Goal: Transaction & Acquisition: Book appointment/travel/reservation

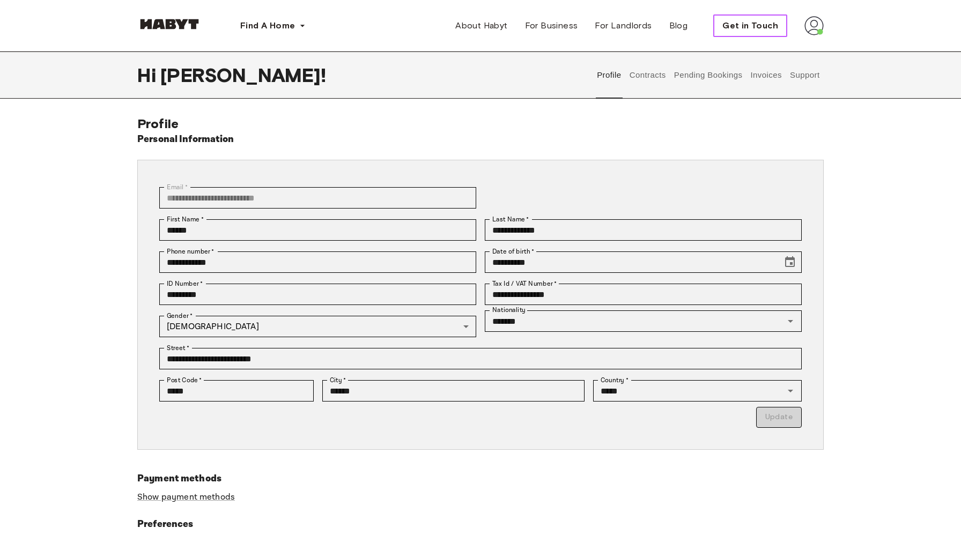
click at [741, 32] on span "Get in Touch" at bounding box center [750, 25] width 56 height 13
click at [754, 25] on span "Get in Touch" at bounding box center [750, 25] width 56 height 13
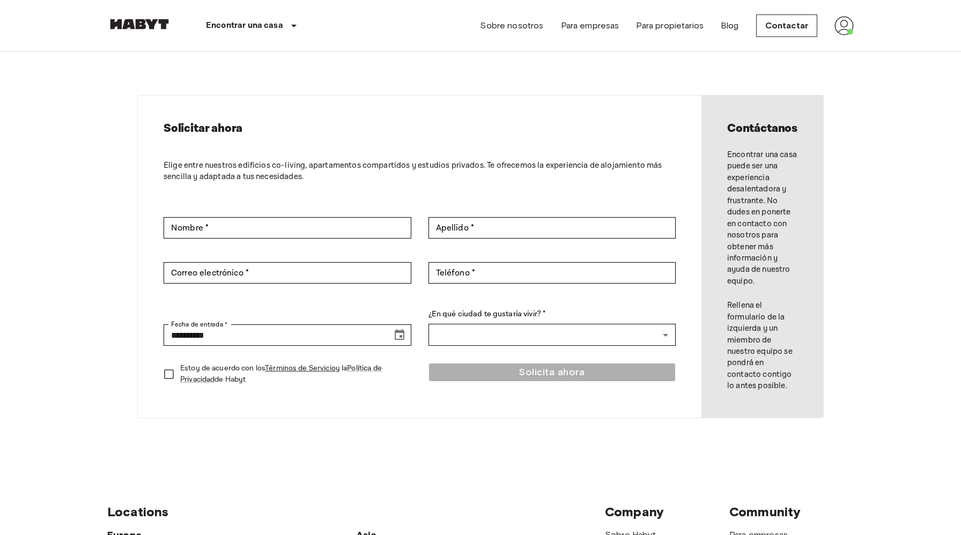
click at [836, 18] on img at bounding box center [843, 25] width 19 height 19
click at [852, 44] on li "Perfil" at bounding box center [887, 44] width 107 height 19
click at [848, 29] on img at bounding box center [843, 25] width 19 height 19
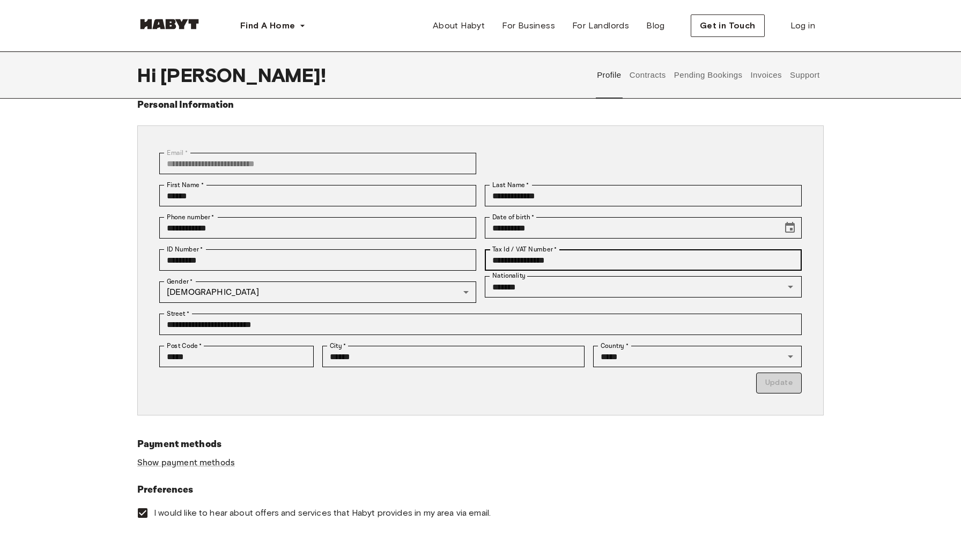
scroll to position [42, 0]
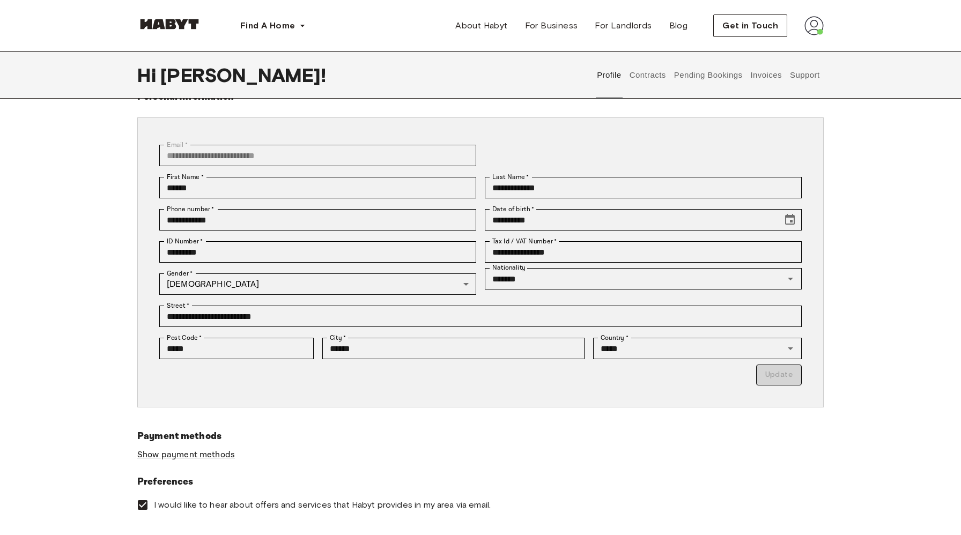
click at [720, 74] on button "Pending Bookings" at bounding box center [707, 74] width 71 height 47
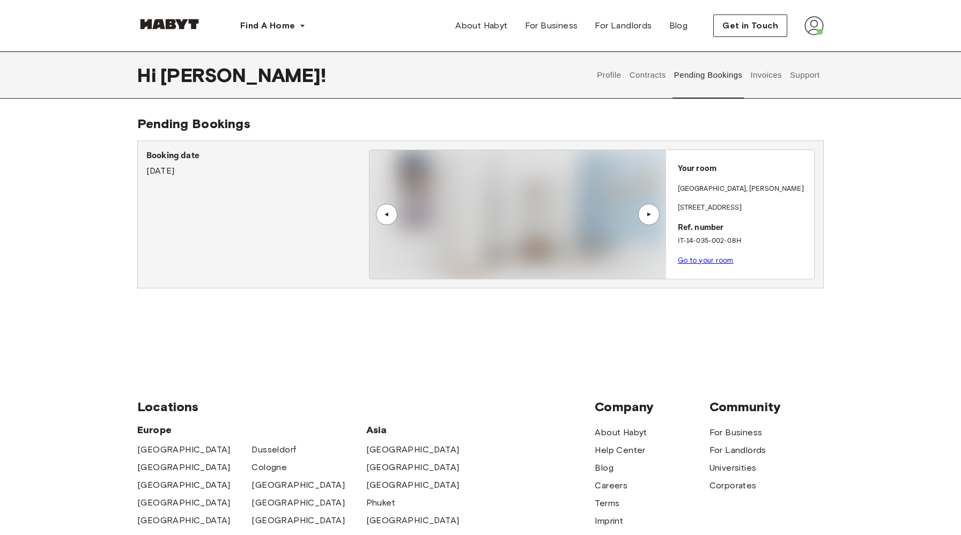
click at [715, 261] on link "Go to your room" at bounding box center [706, 260] width 56 height 8
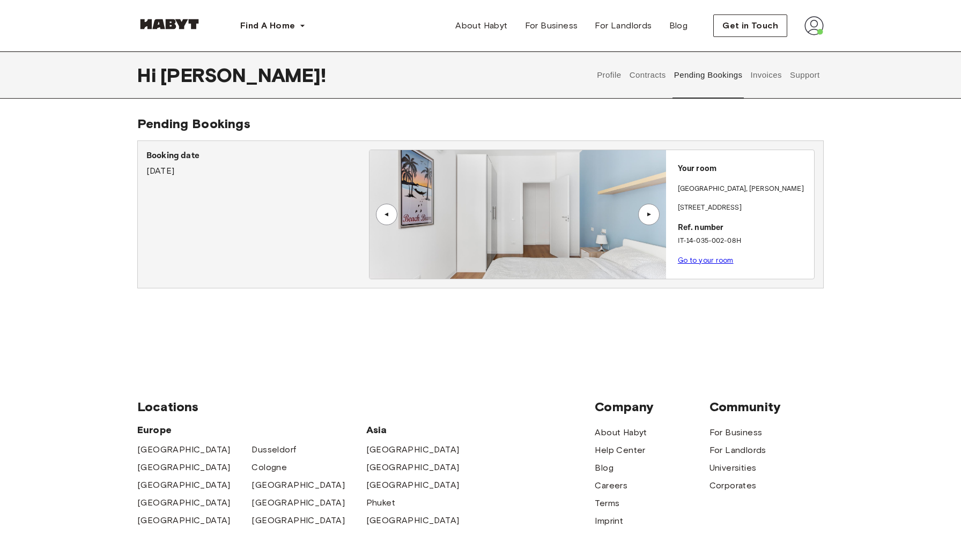
click at [712, 257] on link "Go to your room" at bounding box center [706, 260] width 56 height 8
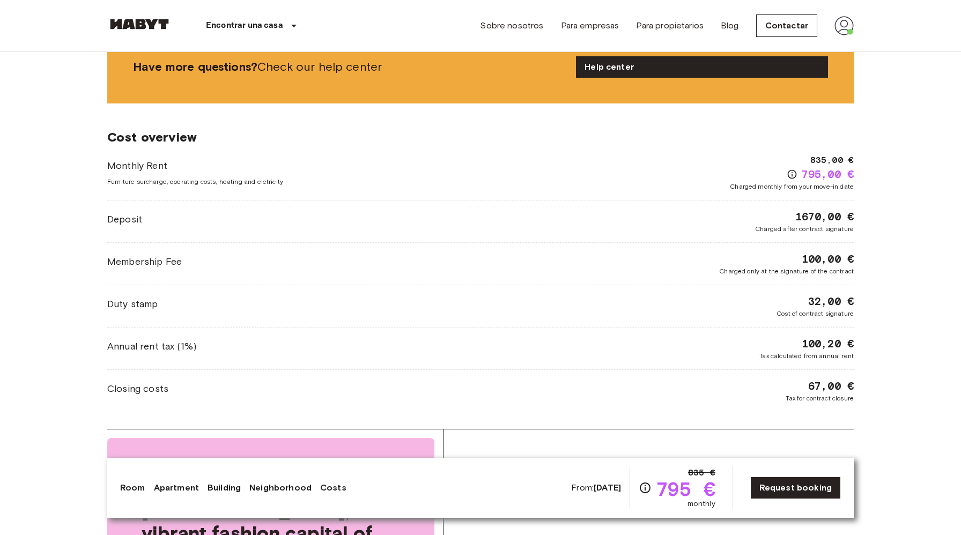
scroll to position [1368, 0]
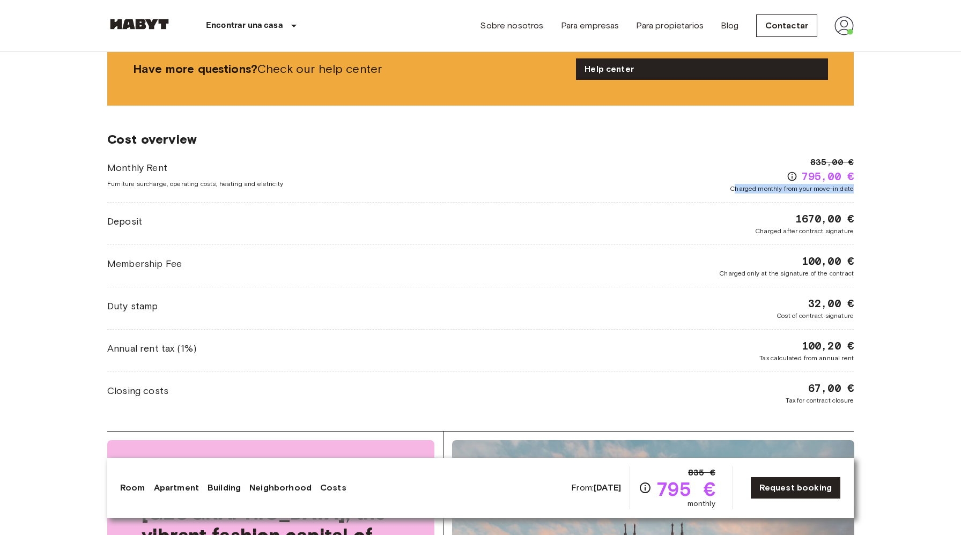
drag, startPoint x: 735, startPoint y: 180, endPoint x: 830, endPoint y: 187, distance: 95.7
click at [830, 187] on div "Monthly Rent Furniture surcharge, operating costs, heating and eletricity 835,0…" at bounding box center [480, 280] width 746 height 249
click at [831, 187] on div "Monthly Rent Furniture surcharge, operating costs, heating and eletricity 835,0…" at bounding box center [480, 280] width 746 height 249
drag, startPoint x: 734, startPoint y: 182, endPoint x: 784, endPoint y: 184, distance: 51.0
click at [784, 184] on div "Monthly Rent Furniture surcharge, operating costs, heating and eletricity 835,0…" at bounding box center [480, 280] width 746 height 249
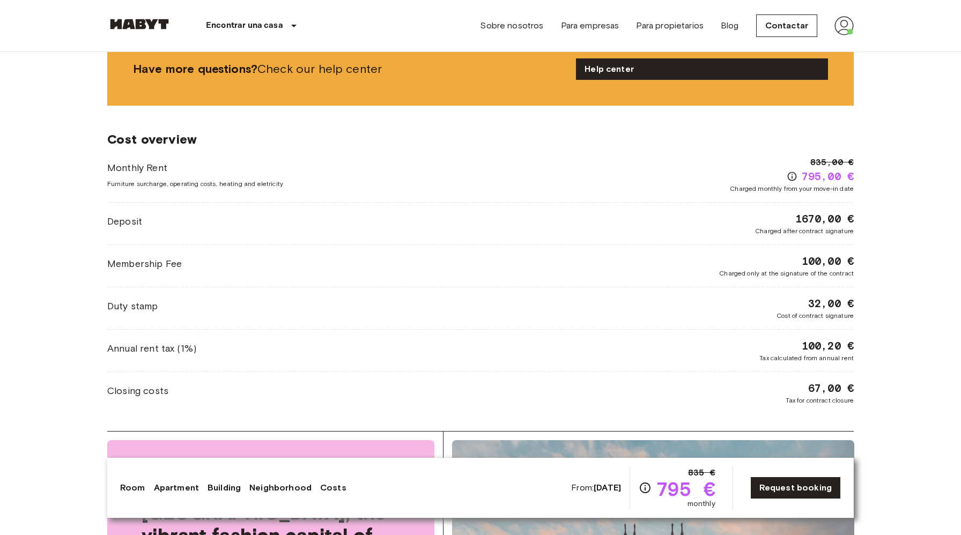
click at [803, 184] on div "Monthly Rent Furniture surcharge, operating costs, heating and eletricity 835,0…" at bounding box center [480, 280] width 746 height 249
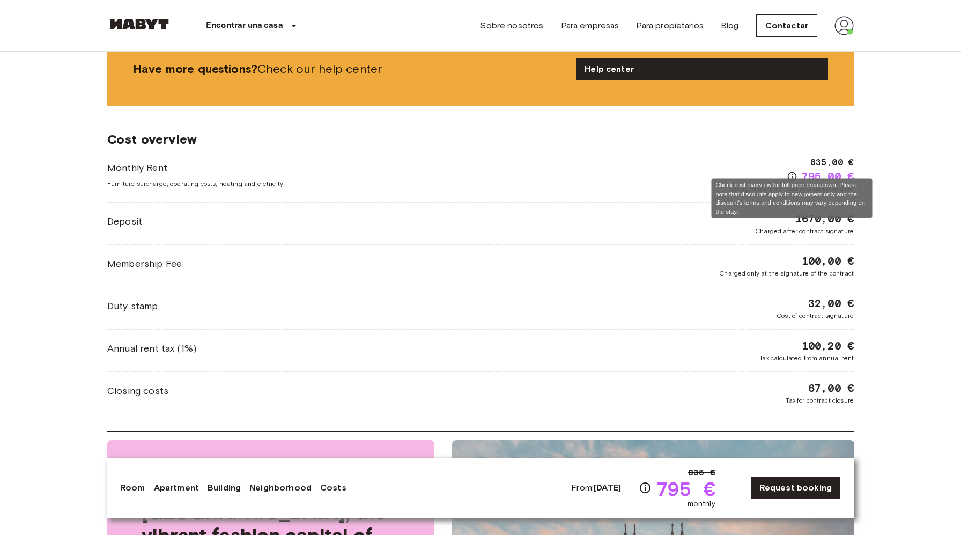
click at [791, 172] on icon "Check cost overview for full price breakdown. Please note that discounts apply …" at bounding box center [791, 176] width 9 height 9
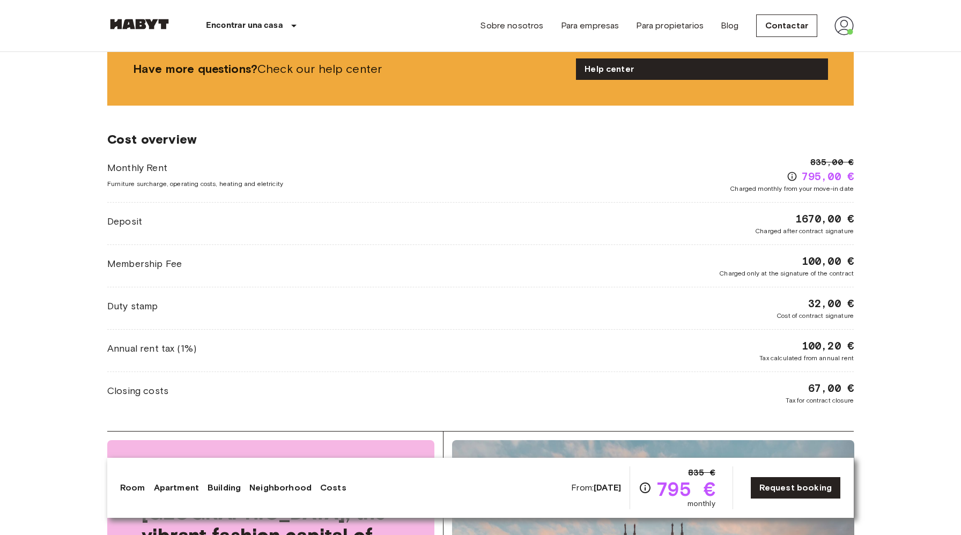
click at [767, 162] on div "835,00 € 795,00 € Charged monthly from your move-in date" at bounding box center [792, 175] width 124 height 38
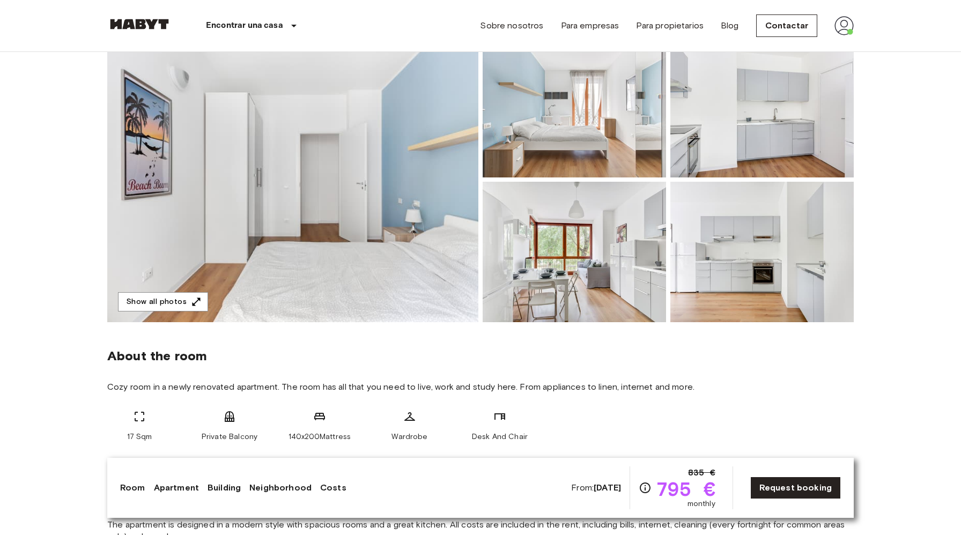
scroll to position [0, 0]
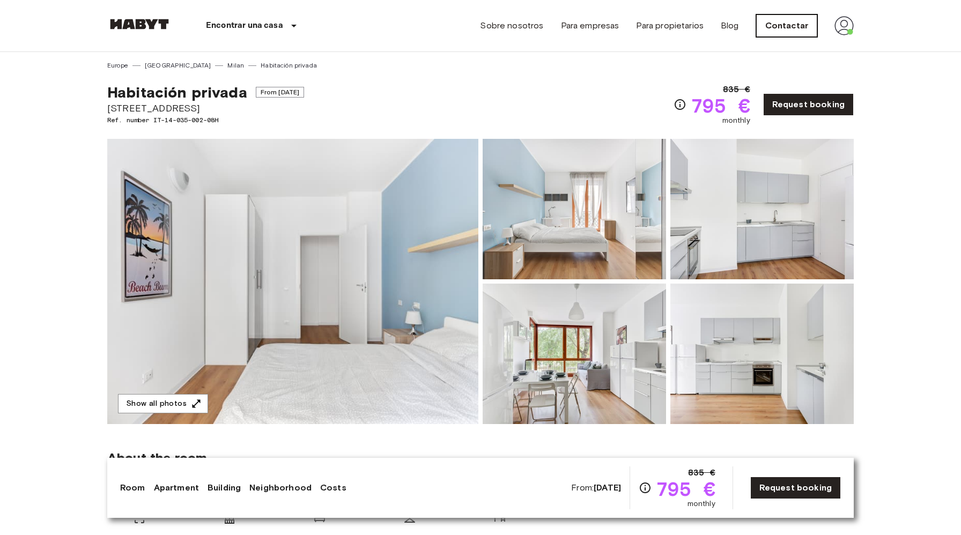
click at [776, 26] on link "Contactar" at bounding box center [786, 25] width 61 height 23
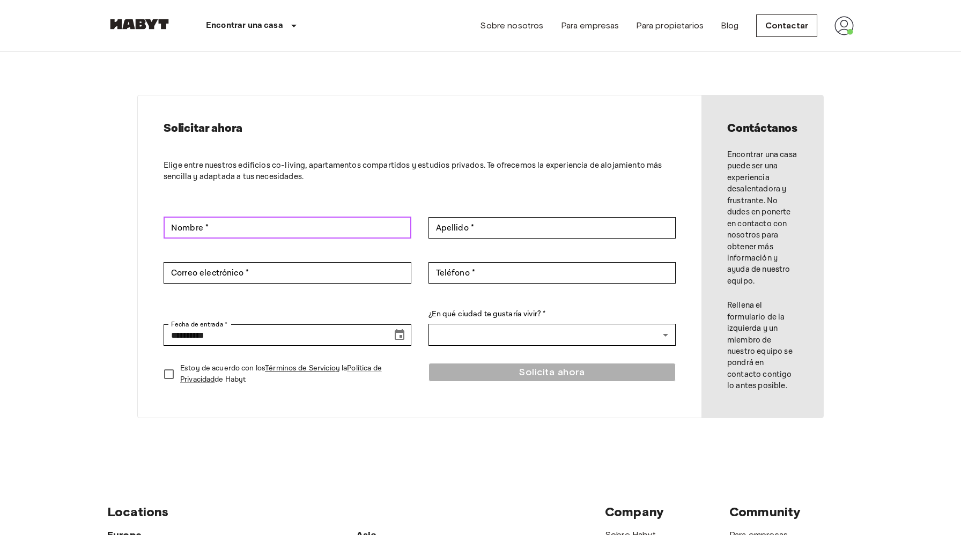
click at [301, 230] on input "Nombre *" at bounding box center [288, 227] width 248 height 21
click at [845, 191] on div "**********" at bounding box center [480, 256] width 772 height 409
